Goal: Check status: Check status

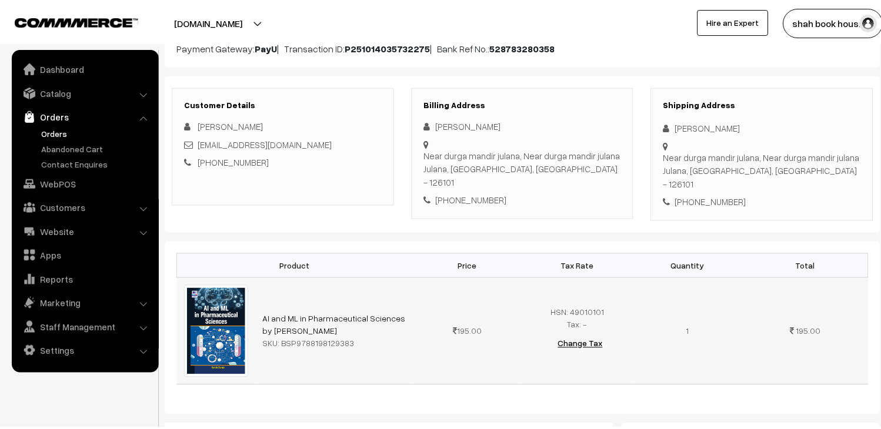
scroll to position [131, 0]
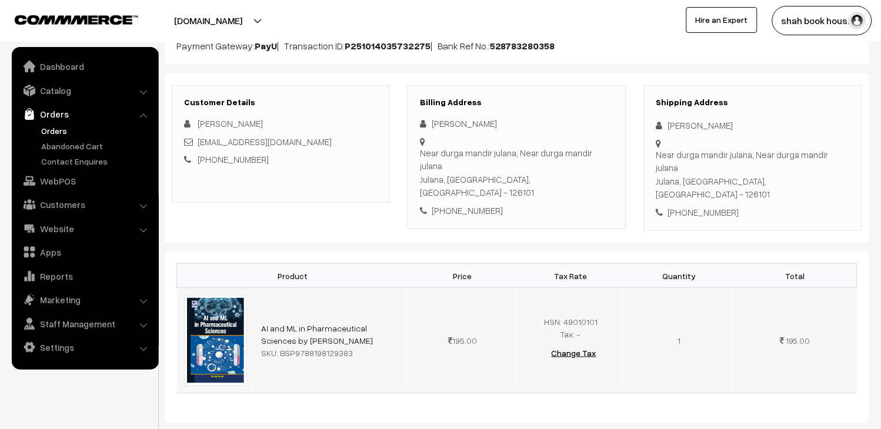
click at [292, 347] on div "SKU: BSP9788198129383" at bounding box center [331, 353] width 141 height 12
click at [404, 214] on div "Customer Details [PERSON_NAME] [EMAIL_ADDRESS][DOMAIN_NAME] [PHONE_NUMBER] Bill…" at bounding box center [517, 159] width 705 height 170
click at [66, 127] on link "Orders" at bounding box center [96, 131] width 116 height 12
